Goal: Task Accomplishment & Management: Use online tool/utility

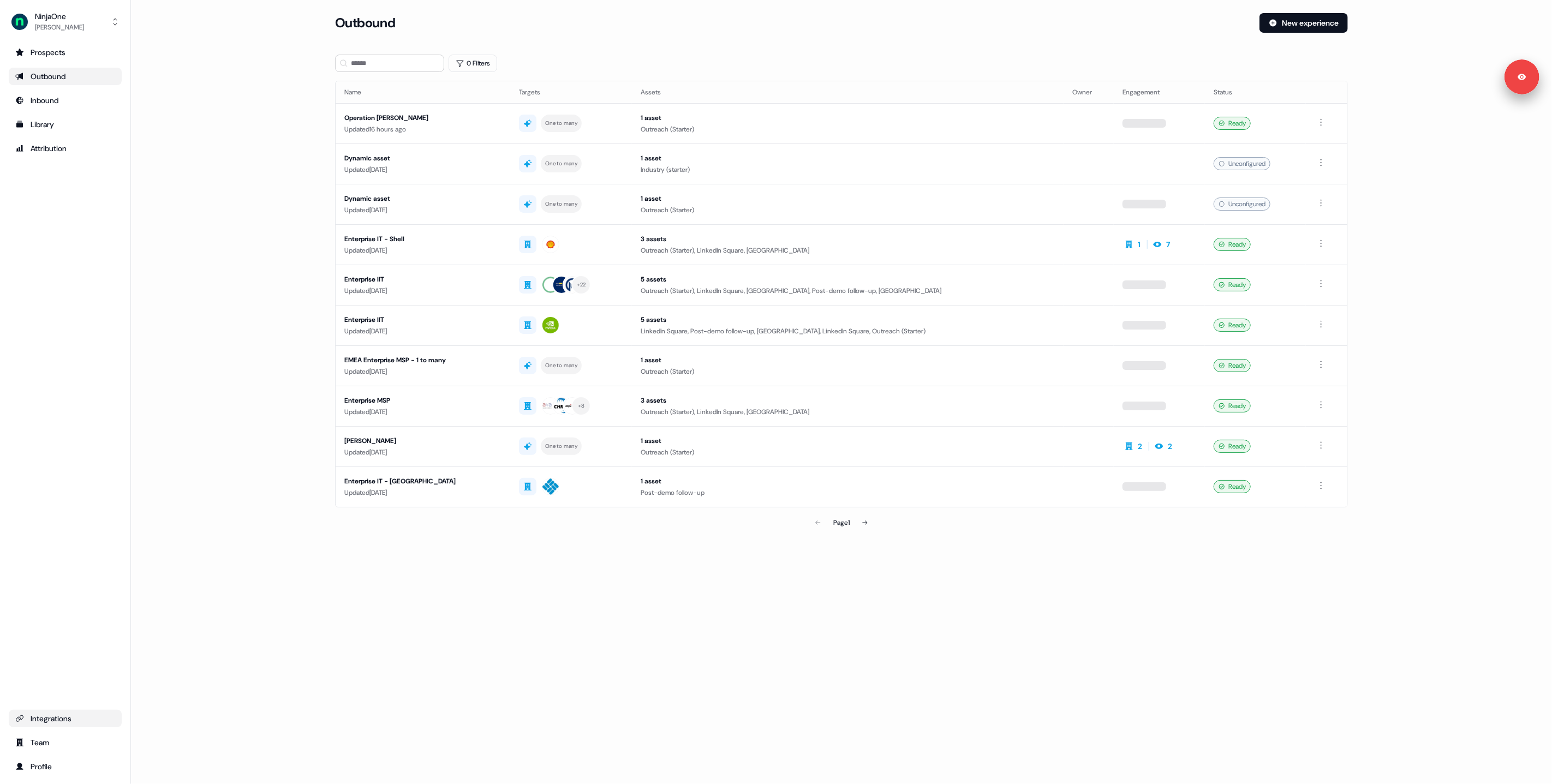
click at [57, 722] on div "Integrations" at bounding box center [65, 719] width 100 height 11
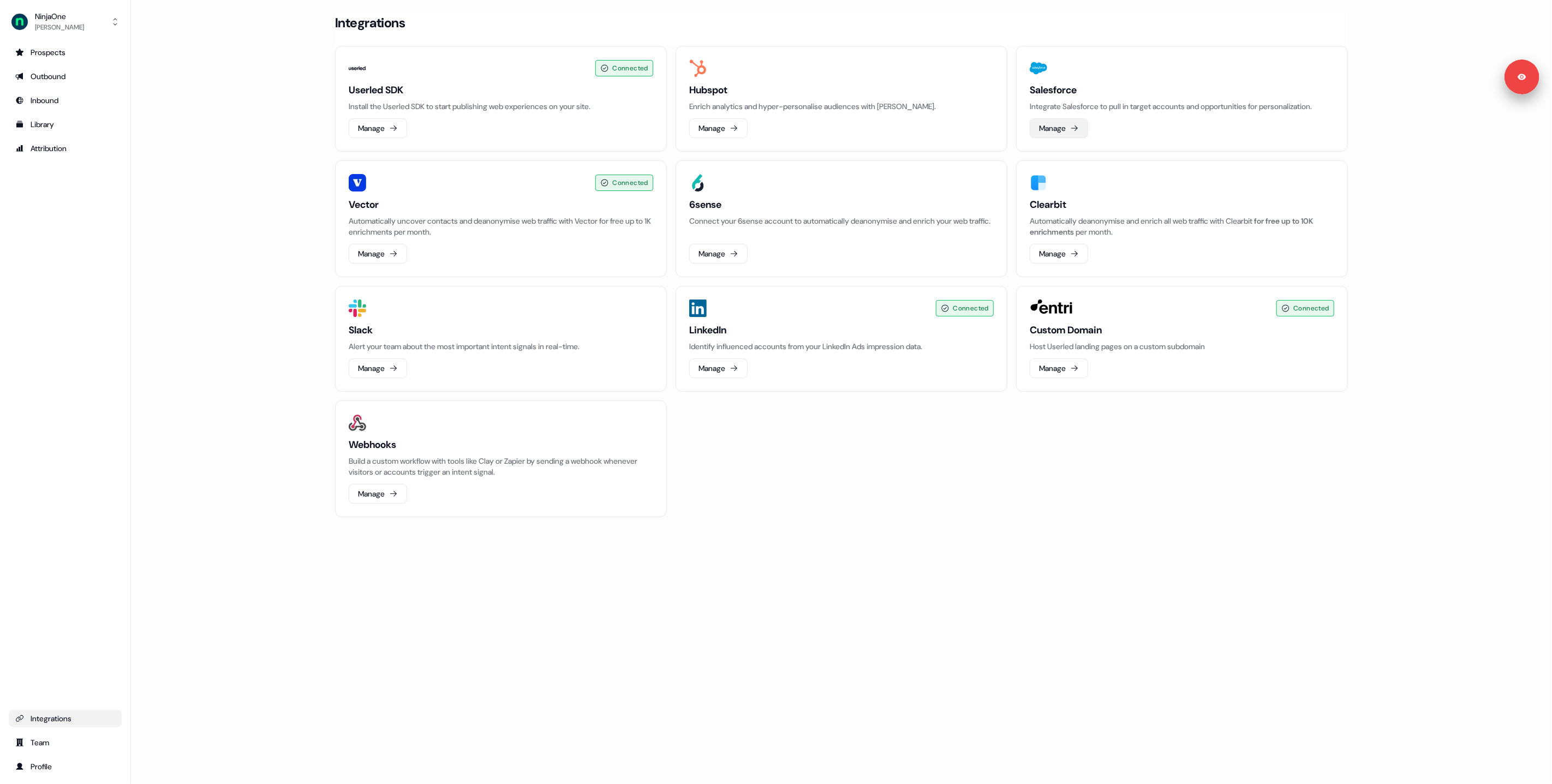
click at [1060, 127] on button "Manage" at bounding box center [1058, 127] width 58 height 19
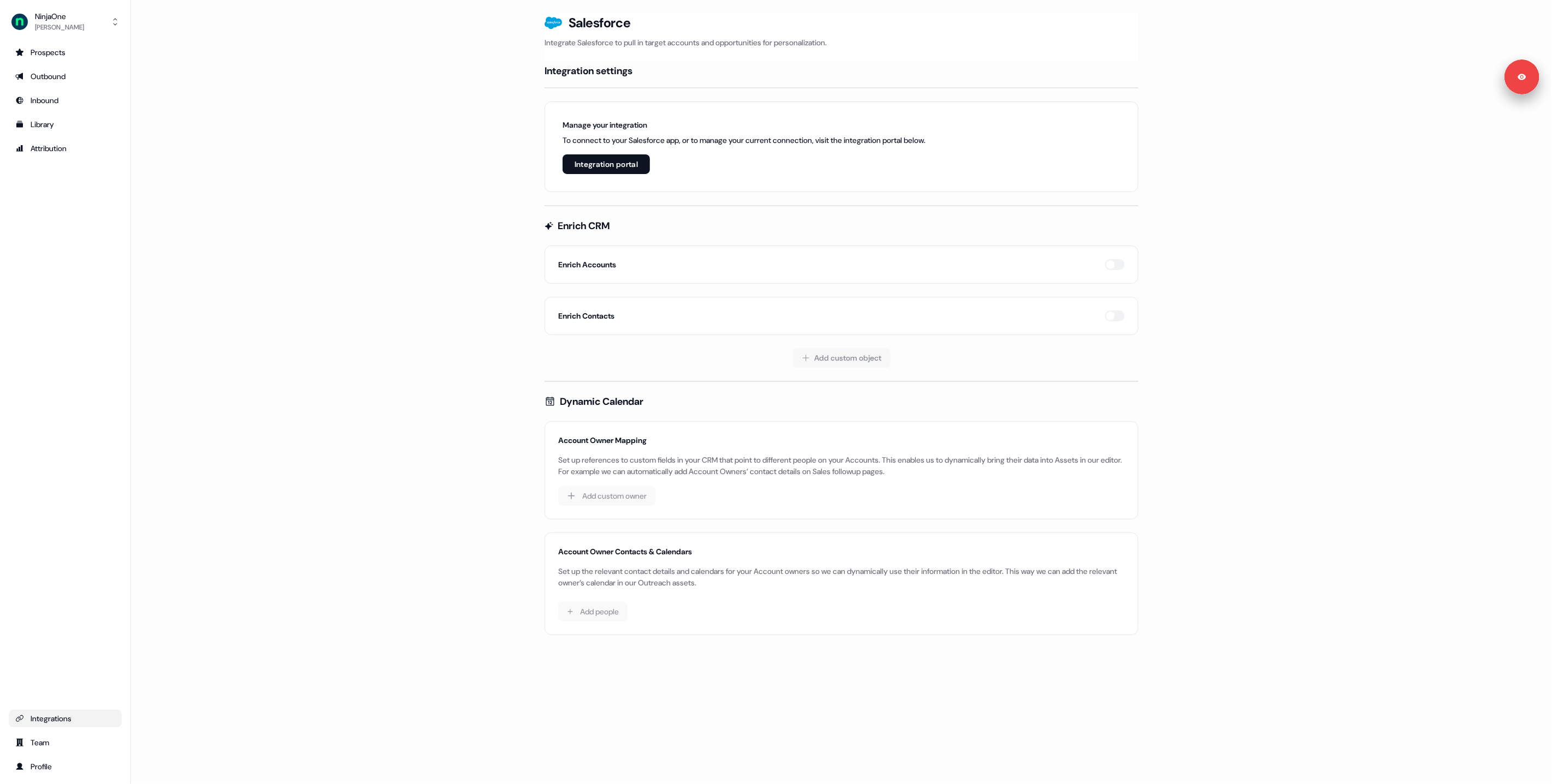
click at [603, 162] on button "Integration portal" at bounding box center [606, 163] width 87 height 19
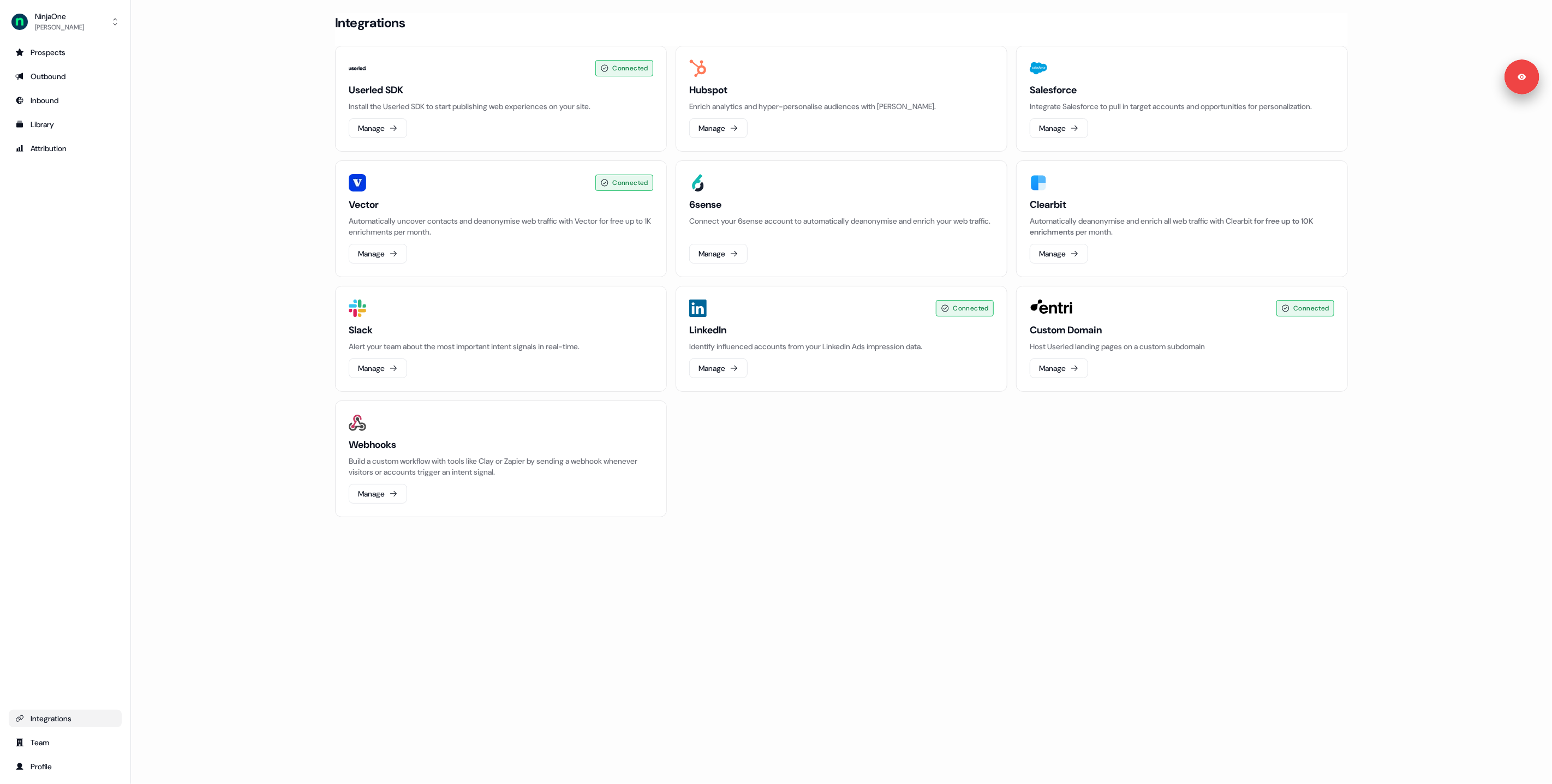
click at [246, 83] on main "Loading... Integrations Connected Userled SDK Install the Userled SDK to start …" at bounding box center [841, 280] width 1421 height 534
click at [61, 33] on button "NinjaOne [PERSON_NAME]" at bounding box center [65, 21] width 113 height 26
click at [54, 97] on div "Logout" at bounding box center [65, 90] width 103 height 19
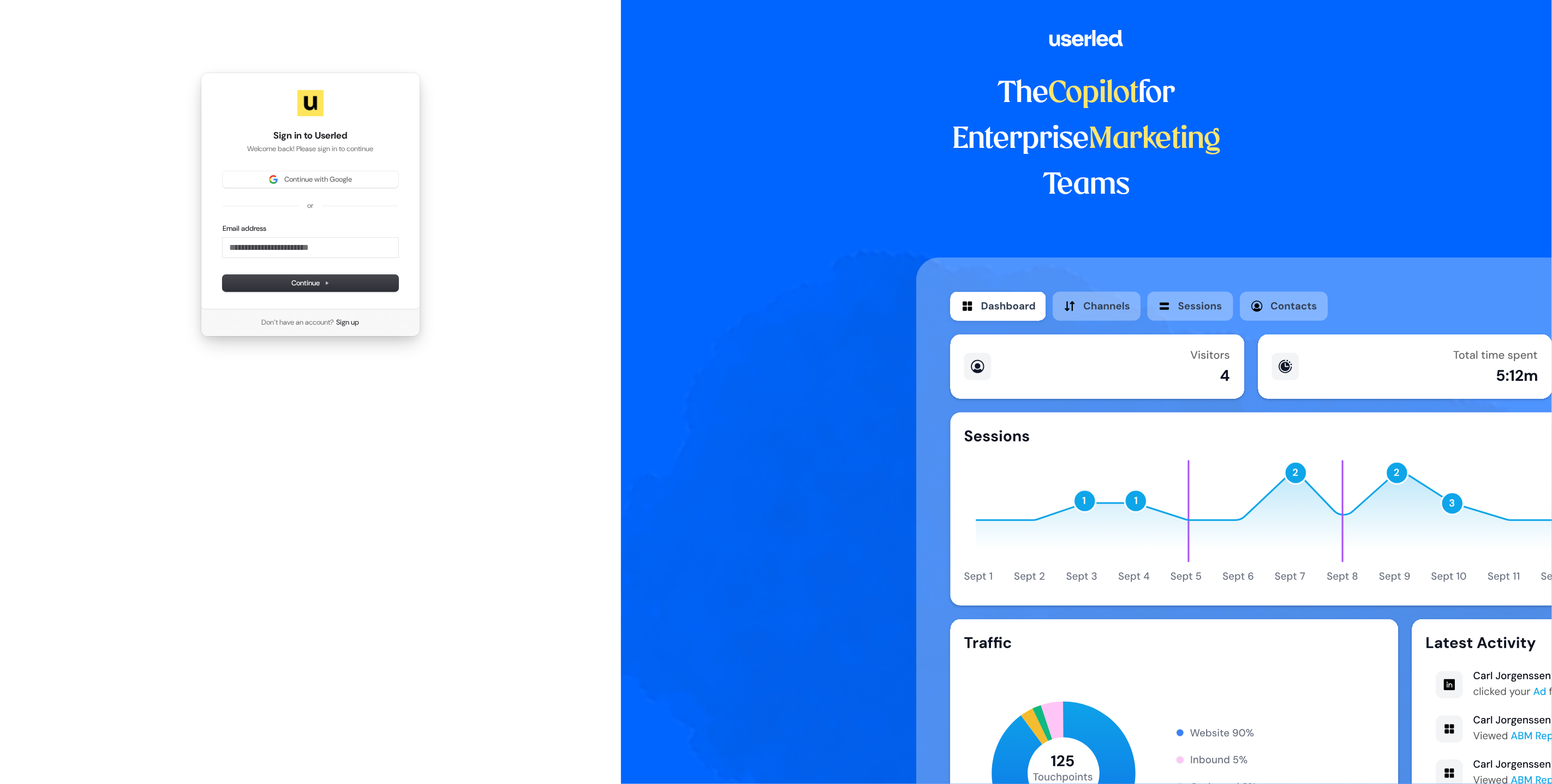
click at [250, 354] on div "Sign in to Userled Welcome back! Please sign in to continue Continue with Googl…" at bounding box center [310, 204] width 621 height 409
click at [524, 164] on div "Sign in to Userled Welcome back! Please sign in to continue Continue with Googl…" at bounding box center [310, 204] width 621 height 409
click at [300, 177] on span "Continue with Google" at bounding box center [318, 179] width 67 height 10
